Goal: Task Accomplishment & Management: Use online tool/utility

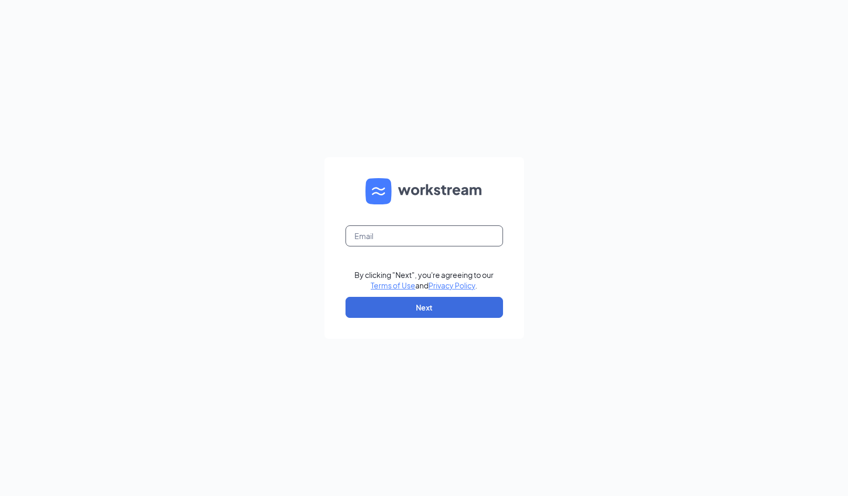
click at [434, 235] on input "text" at bounding box center [425, 235] width 158 height 21
type input "hr-nv@redheadsupports.com"
click at [441, 307] on button "Next" at bounding box center [425, 307] width 158 height 21
